Goal: Transaction & Acquisition: Book appointment/travel/reservation

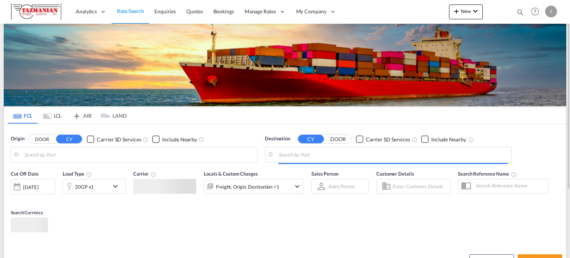
scroll to position [37, 0]
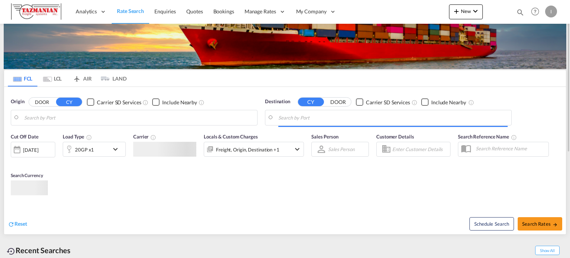
type input "[GEOGRAPHIC_DATA], [GEOGRAPHIC_DATA], USLAX"
type input "Busan, KRPUS"
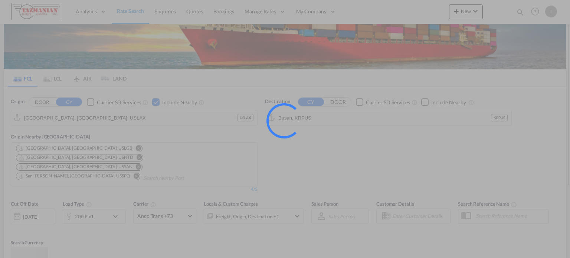
click at [137, 112] on div at bounding box center [285, 129] width 570 height 258
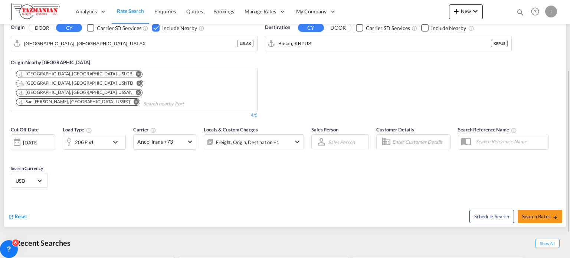
click at [17, 213] on span "Reset" at bounding box center [20, 216] width 13 height 6
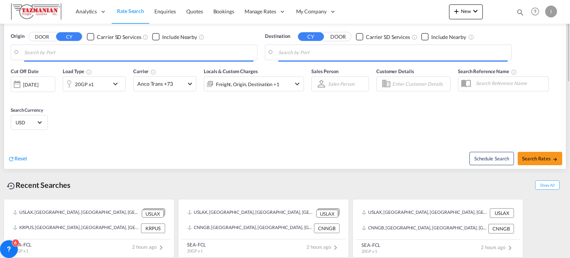
scroll to position [0, 0]
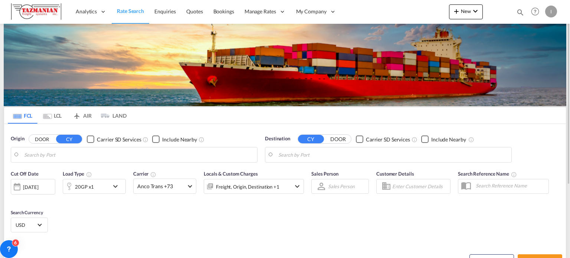
click at [64, 151] on body "Analytics Reports Dashboard Rate Search Enquiries Quotes Bookings" at bounding box center [285, 129] width 570 height 258
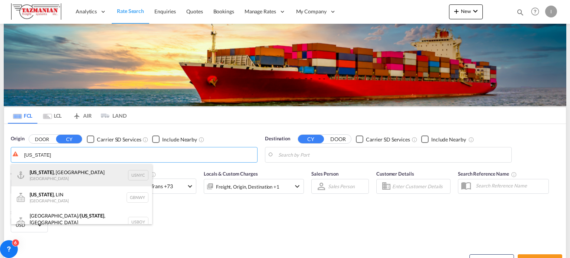
click at [108, 173] on div "[US_STATE] , [GEOGRAPHIC_DATA] [GEOGRAPHIC_DATA] USNYC" at bounding box center [81, 175] width 141 height 22
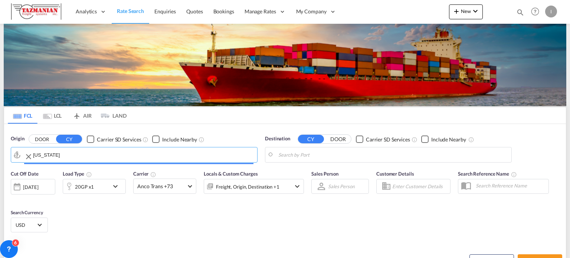
type input "[US_STATE], [GEOGRAPHIC_DATA], USNYC"
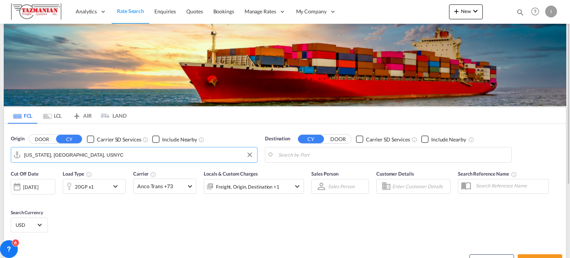
click at [348, 156] on body "Analytics Reports Dashboard Rate Search Enquiries Quotes Bookings" at bounding box center [285, 129] width 570 height 258
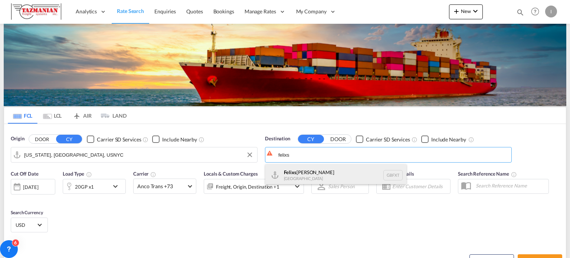
click at [338, 176] on div "Felixs [PERSON_NAME] [GEOGRAPHIC_DATA] GBFXT" at bounding box center [335, 175] width 141 height 22
type input "Felixstowe, GBFXT"
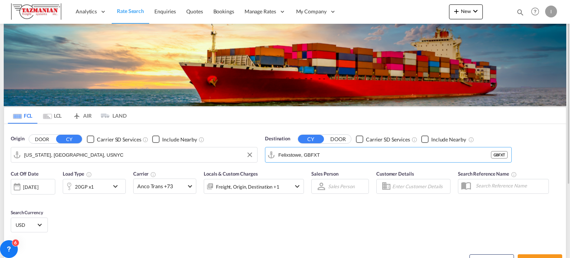
click at [422, 140] on div "Checkbox No Ink" at bounding box center [424, 138] width 7 height 7
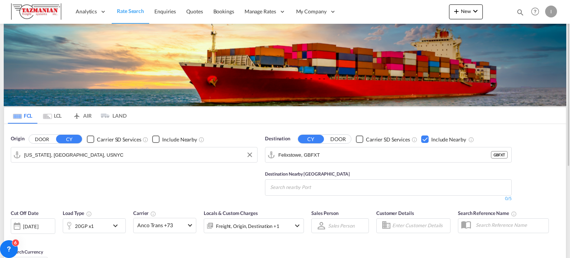
click at [342, 189] on md-chips-wrap "Chips container with autocompletion. Enter the text area, type text to search, …" at bounding box center [306, 187] width 75 height 14
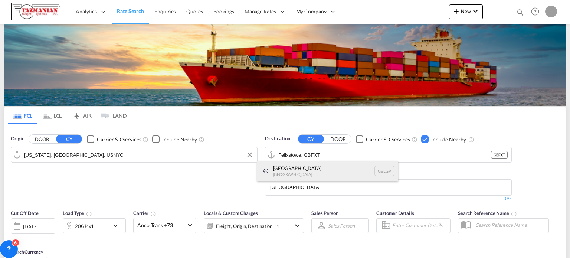
type input "[GEOGRAPHIC_DATA]"
click at [312, 173] on div "[GEOGRAPHIC_DATA] [GEOGRAPHIC_DATA] [GEOGRAPHIC_DATA]" at bounding box center [327, 171] width 141 height 20
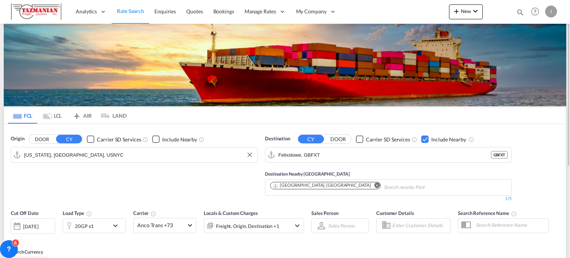
click at [183, 178] on div "Origin DOOR CY Carrier SD Services Include Nearby [US_STATE], [GEOGRAPHIC_DATA]…" at bounding box center [134, 168] width 254 height 74
click at [189, 186] on div "Origin DOOR CY Carrier SD Services Include Nearby [US_STATE], [GEOGRAPHIC_DATA]…" at bounding box center [134, 168] width 254 height 74
click at [215, 173] on div "Origin DOOR CY Carrier SD Services Include Nearby [US_STATE], [GEOGRAPHIC_DATA]…" at bounding box center [134, 168] width 254 height 74
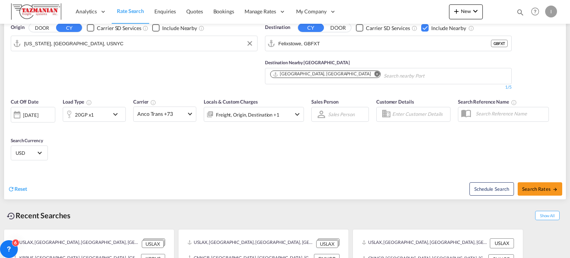
click at [108, 118] on div "20GP x1" at bounding box center [86, 114] width 46 height 15
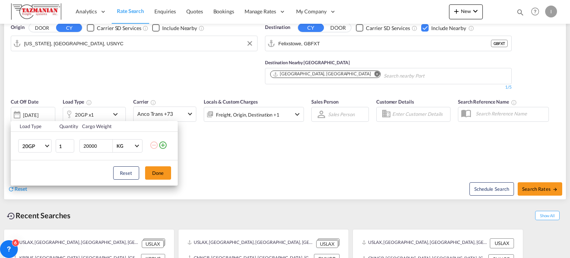
click at [108, 118] on div "Load Type Quantity Cargo Weight 20GP 20GP 40GP 40HC 45HC 20RE 40RE 40HR 20OT 40…" at bounding box center [285, 129] width 570 height 258
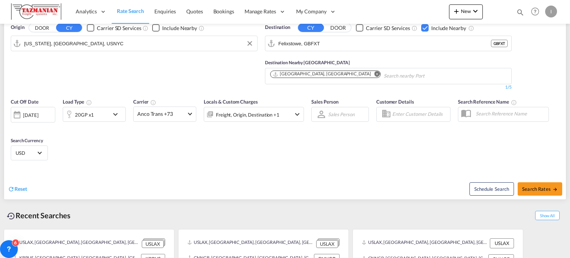
click at [159, 133] on div "Cut Off Date [DATE] [DATE] Load Type 20GP x1 Carrier Anco Trans +73 Online Rate…" at bounding box center [285, 130] width 562 height 72
click at [175, 114] on span "Anco Trans +73" at bounding box center [161, 113] width 48 height 7
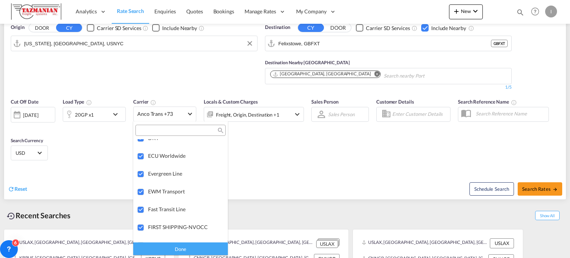
scroll to position [929, 0]
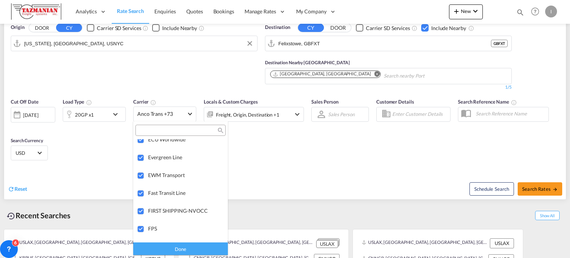
click at [315, 152] on md-backdrop at bounding box center [285, 129] width 570 height 258
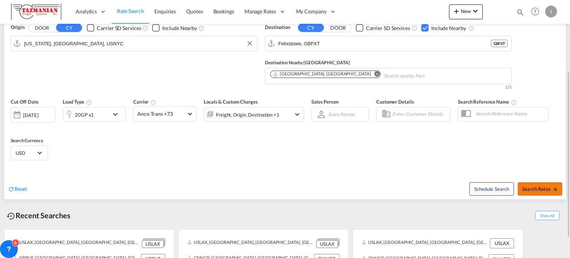
click at [531, 182] on button "Search Rates" at bounding box center [540, 188] width 45 height 13
type input "USNYC to GBFXT / [DATE]"
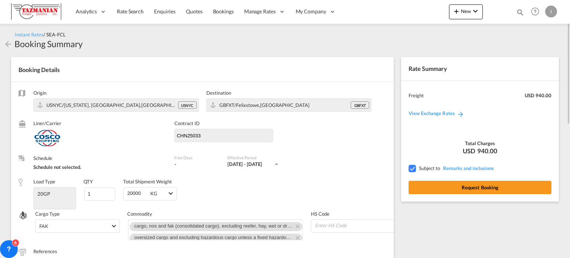
click at [297, 150] on div "Origin USNYC/[US_STATE], [GEOGRAPHIC_DATA],[GEOGRAPHIC_DATA] USNYC Destination …" at bounding box center [202, 229] width 383 height 294
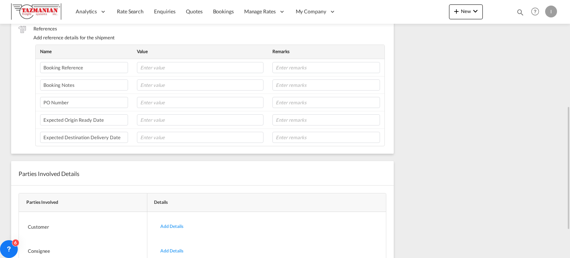
scroll to position [279, 0]
